Goal: Check status: Check status

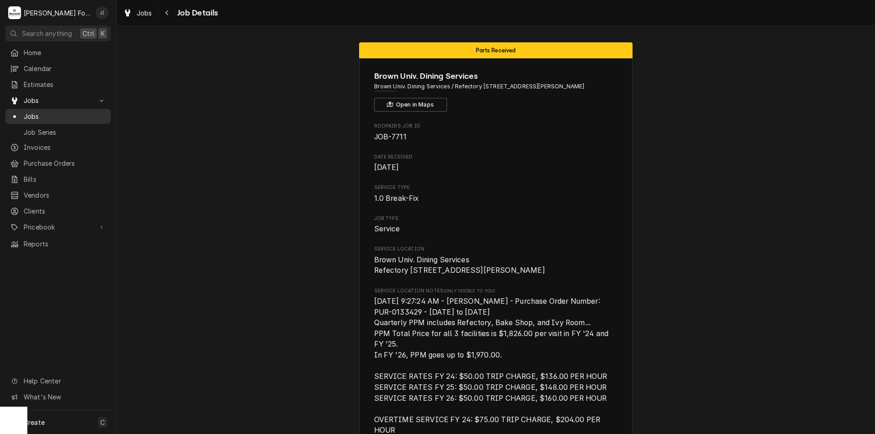
click at [72, 113] on span "Jobs" at bounding box center [65, 117] width 82 height 10
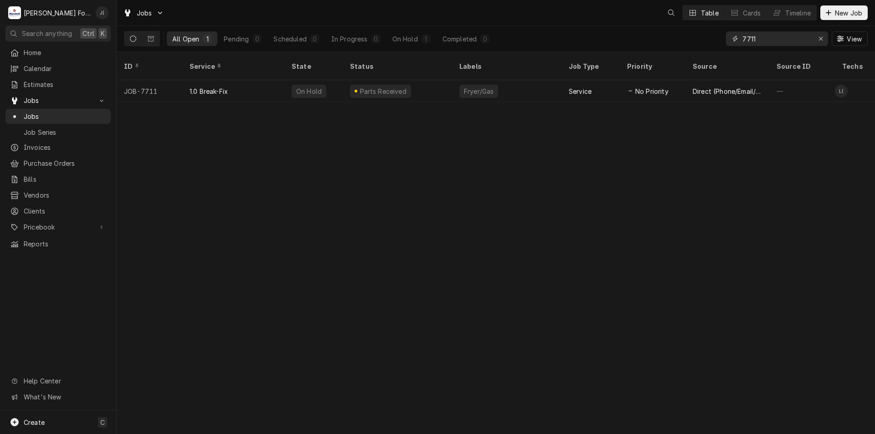
drag, startPoint x: 755, startPoint y: 38, endPoint x: 725, endPoint y: 39, distance: 29.6
click at [717, 44] on div "All Open 1 Pending 0 Scheduled 0 In Progress 0 On Hold 1 Completed 0 7711 View" at bounding box center [496, 39] width 744 height 26
type input "CORPORATE CHEF"
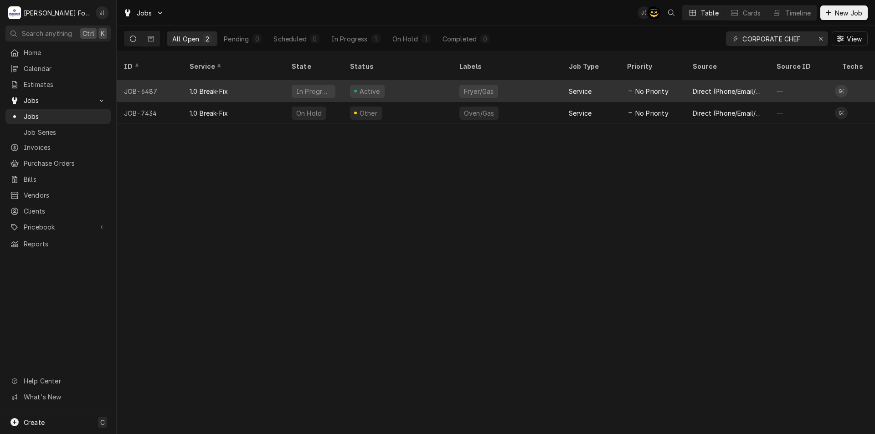
click at [423, 80] on div "Active" at bounding box center [397, 91] width 109 height 22
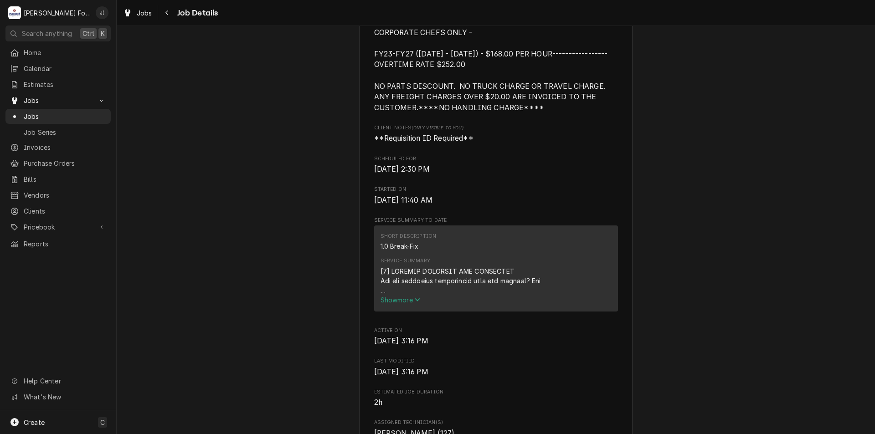
drag, startPoint x: 442, startPoint y: 197, endPoint x: 432, endPoint y: 328, distance: 130.8
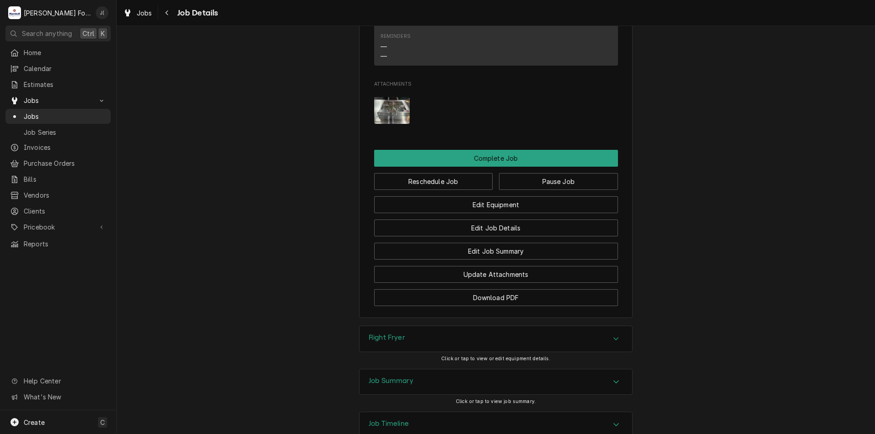
click at [404, 377] on h3 "Job Summary" at bounding box center [391, 381] width 45 height 9
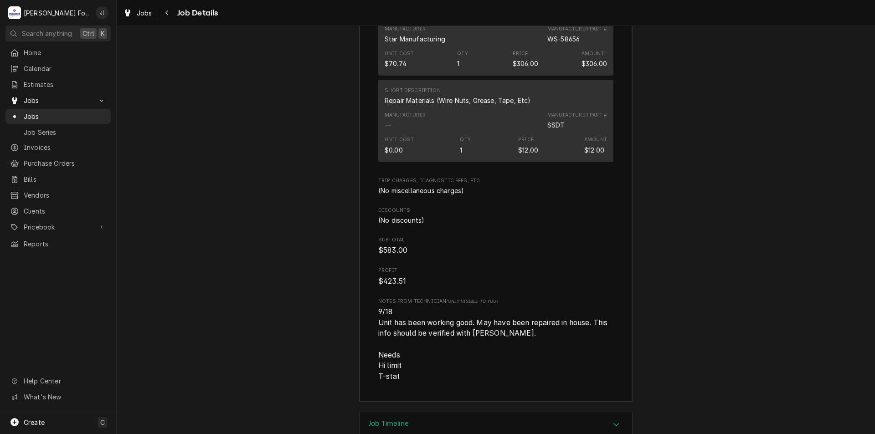
click at [403, 420] on h3 "Job Timeline" at bounding box center [389, 424] width 40 height 9
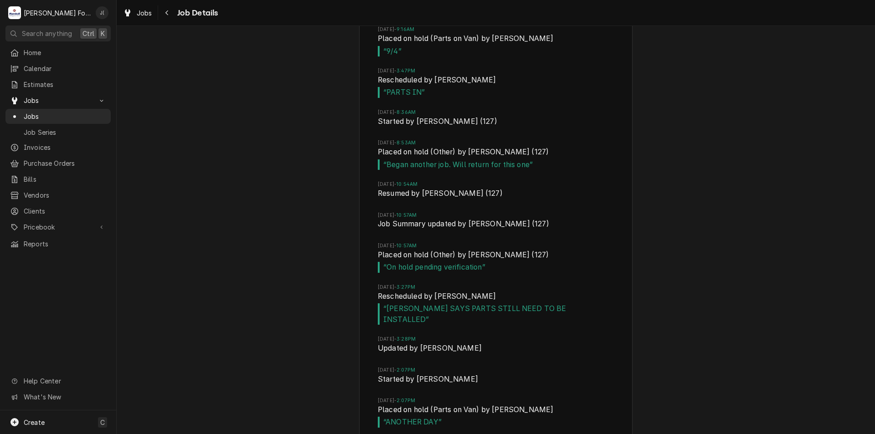
scroll to position [3069, 0]
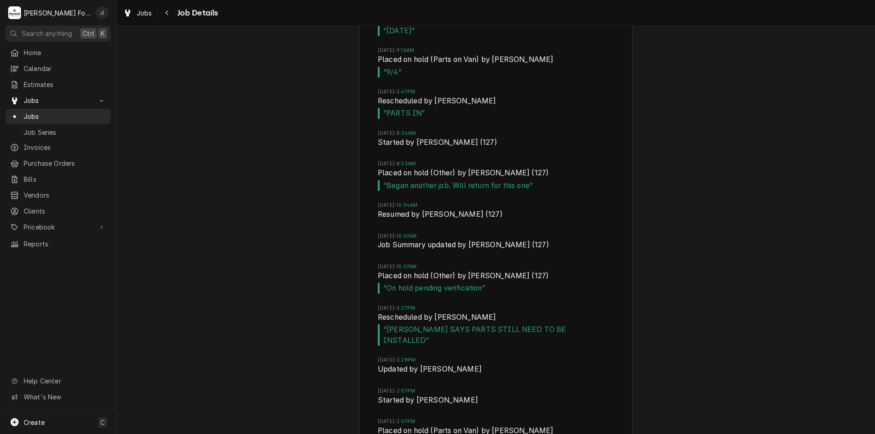
click at [437, 324] on span "“ JAKE SAYS PARTS STILL NEED TO BE INSTALLED ”" at bounding box center [496, 334] width 236 height 21
click at [436, 324] on span "“ JAKE SAYS PARTS STILL NEED TO BE INSTALLED ”" at bounding box center [496, 334] width 236 height 21
click at [454, 324] on span "“ JAKE SAYS PARTS STILL NEED TO BE INSTALLED ”" at bounding box center [496, 334] width 236 height 21
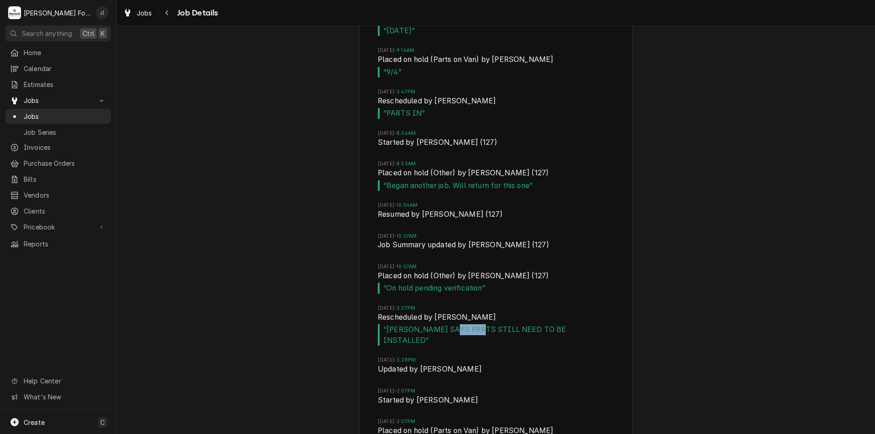
click at [454, 324] on span "“ JAKE SAYS PARTS STILL NEED TO BE INSTALLED ”" at bounding box center [496, 334] width 236 height 21
click at [437, 324] on span "“ JAKE SAYS PARTS STILL NEED TO BE INSTALLED ”" at bounding box center [496, 334] width 236 height 21
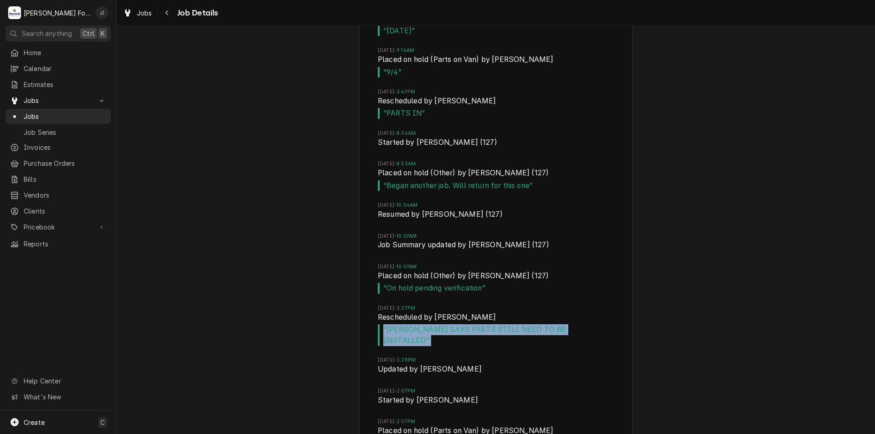
click at [437, 324] on span "“ JAKE SAYS PARTS STILL NEED TO BE INSTALLED ”" at bounding box center [496, 334] width 236 height 21
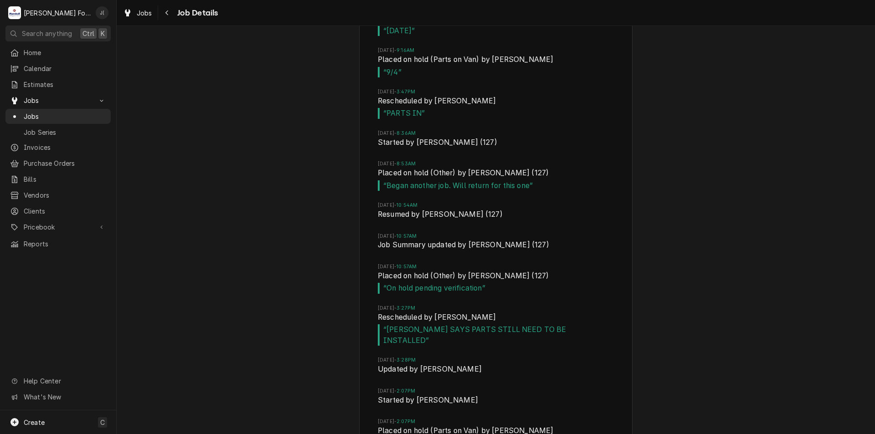
click at [537, 312] on span "Rescheduled by Adam Testa" at bounding box center [496, 318] width 236 height 13
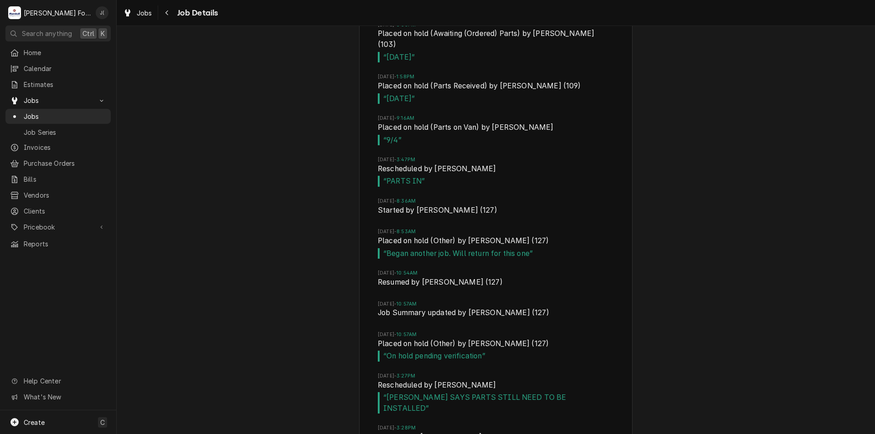
drag, startPoint x: 441, startPoint y: 281, endPoint x: 442, endPoint y: 244, distance: 36.9
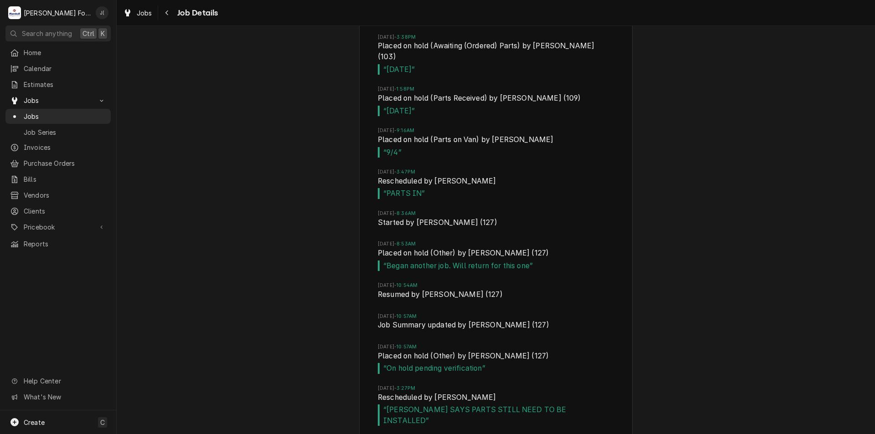
drag, startPoint x: 455, startPoint y: 87, endPoint x: 461, endPoint y: 129, distance: 41.9
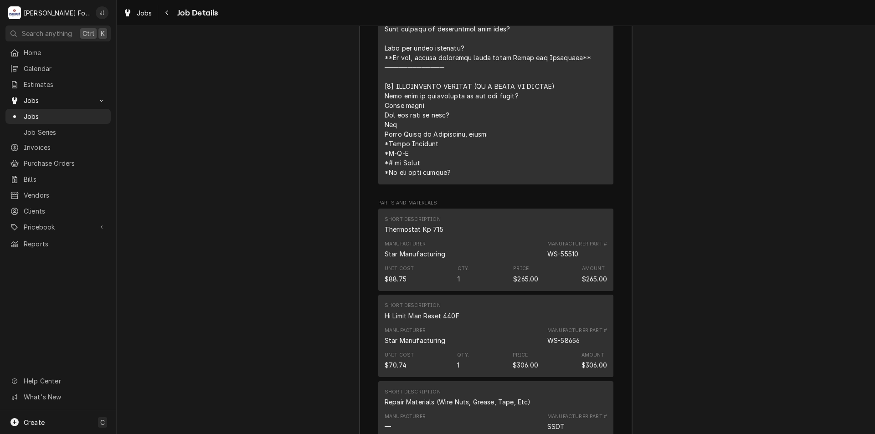
scroll to position [0, 0]
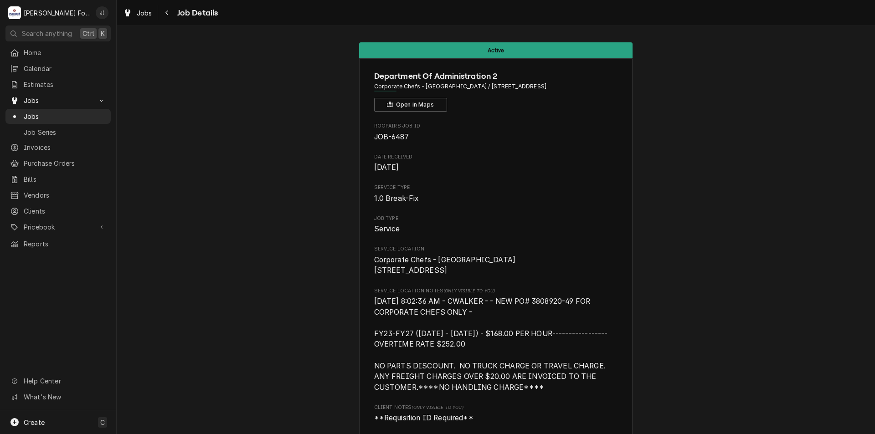
drag, startPoint x: 431, startPoint y: 129, endPoint x: 438, endPoint y: 91, distance: 38.1
click at [102, 113] on span "Jobs" at bounding box center [65, 117] width 82 height 10
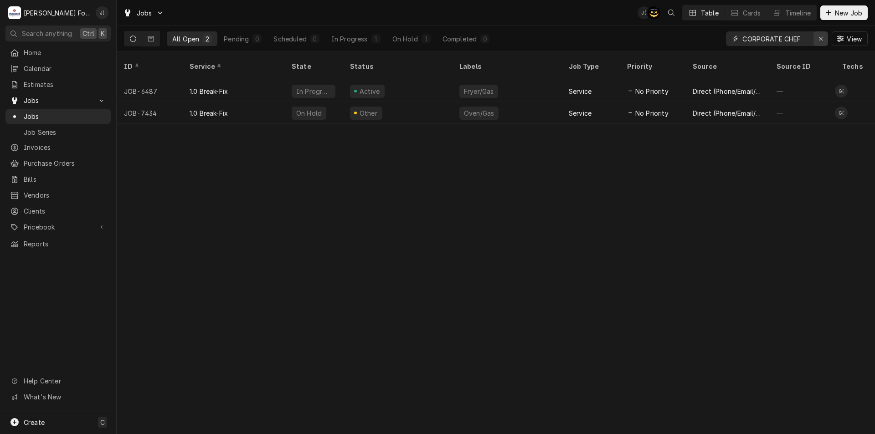
click at [820, 35] on div "Erase input" at bounding box center [820, 38] width 9 height 9
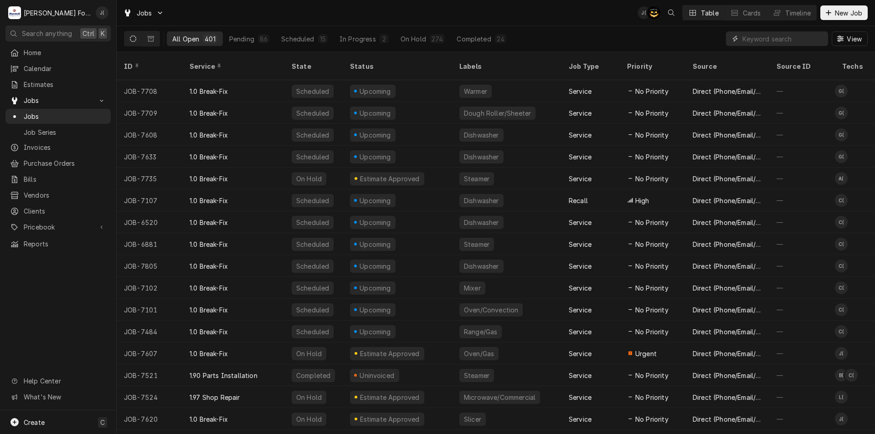
click at [751, 37] on input "Dynamic Content Wrapper" at bounding box center [782, 38] width 81 height 15
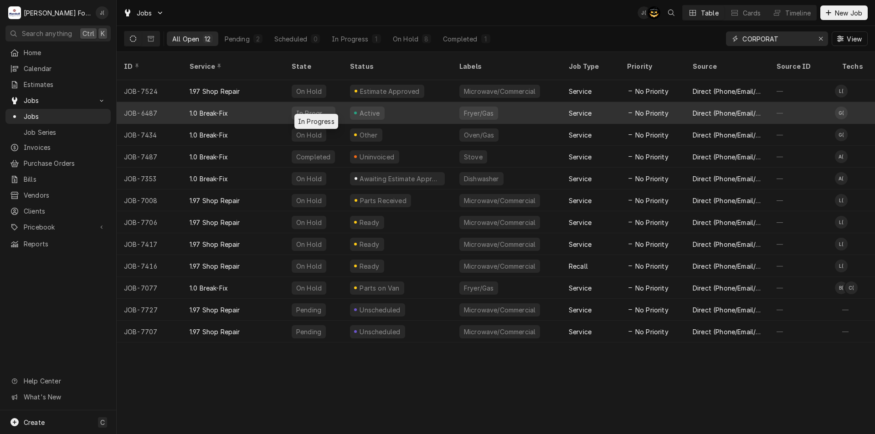
type input "CORPORAT"
click at [312, 108] on div "In Progress" at bounding box center [313, 113] width 36 height 10
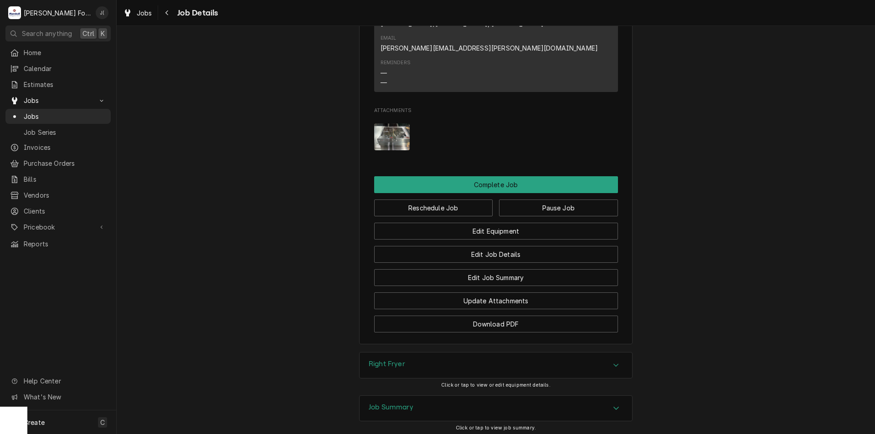
scroll to position [1120, 0]
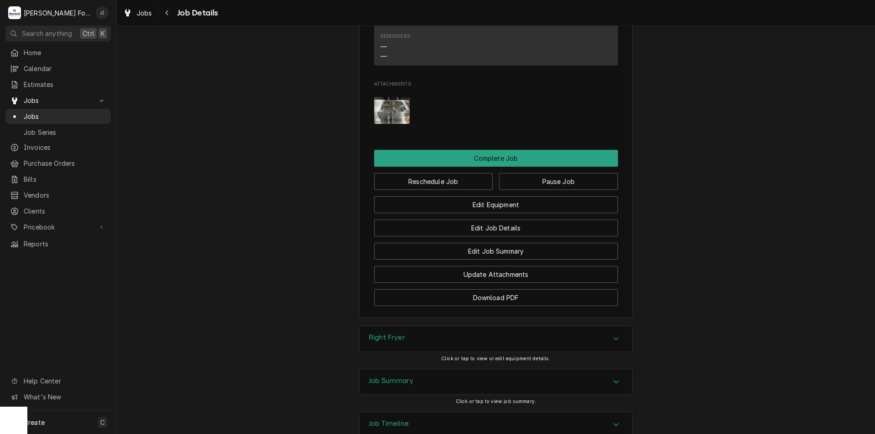
drag, startPoint x: 408, startPoint y: 322, endPoint x: 382, endPoint y: 320, distance: 26.5
click at [408, 377] on div "Job Summary" at bounding box center [391, 382] width 45 height 11
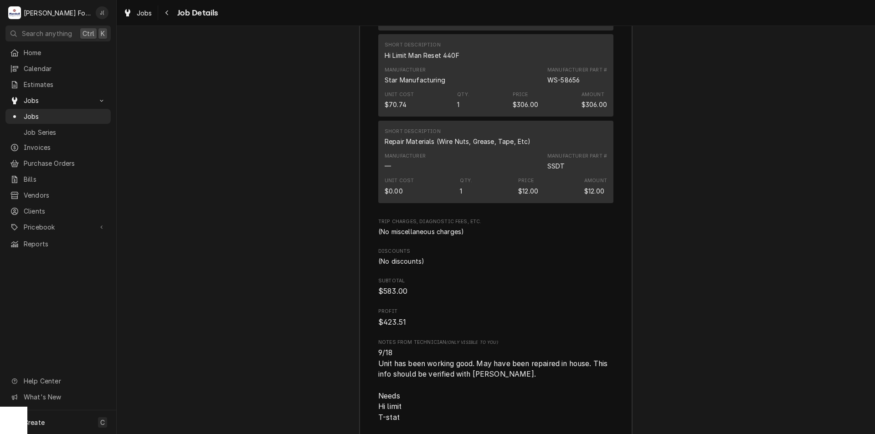
scroll to position [2092, 0]
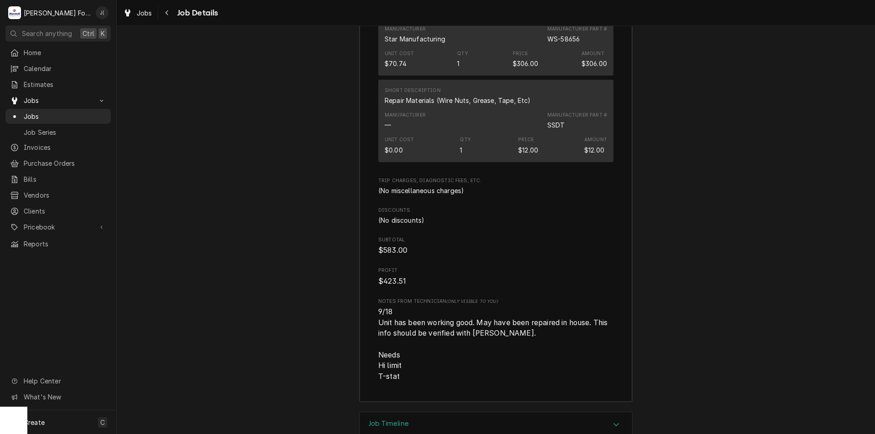
click at [410, 412] on div "Job Timeline" at bounding box center [496, 425] width 273 height 26
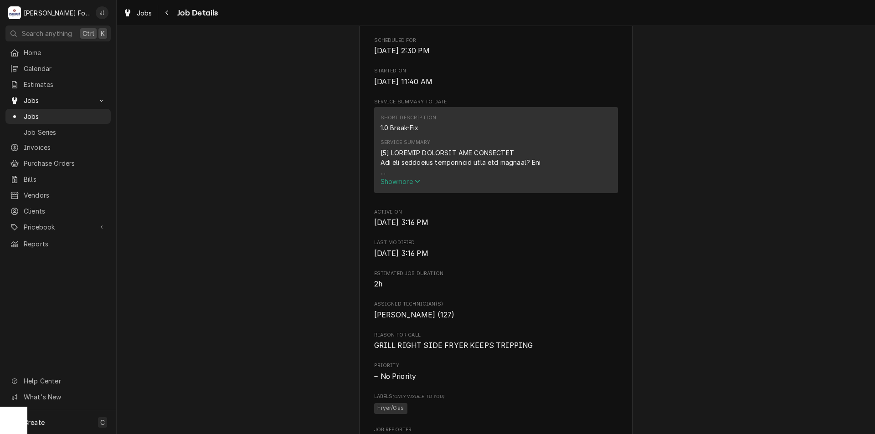
scroll to position [0, 0]
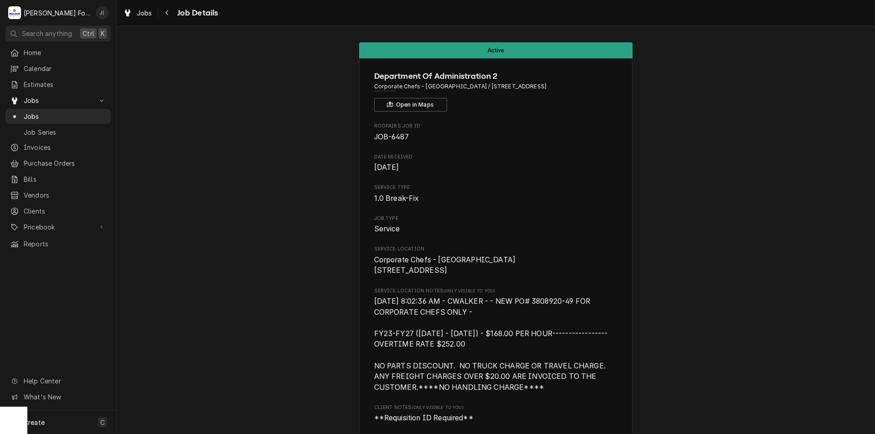
drag, startPoint x: 294, startPoint y: 241, endPoint x: 226, endPoint y: 104, distance: 152.4
